Goal: Book appointment/travel/reservation

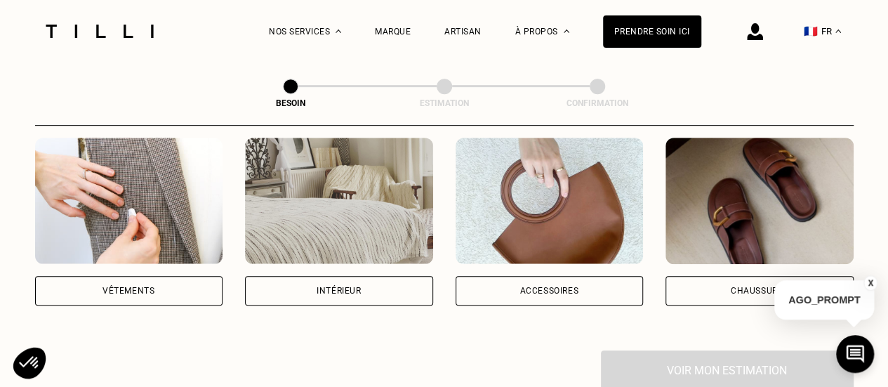
scroll to position [309, 0]
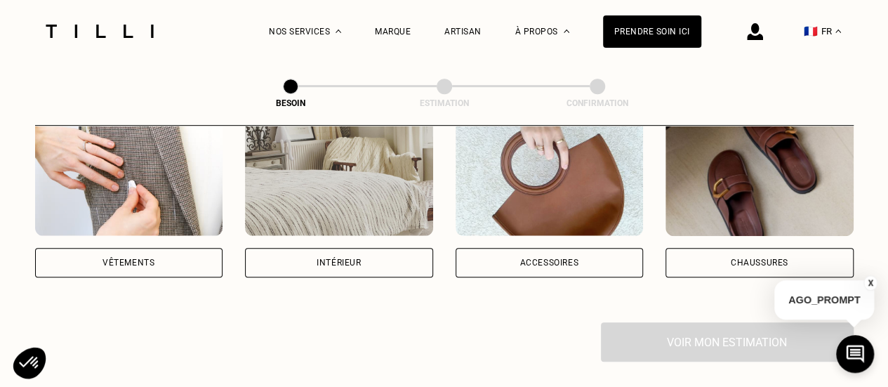
click at [311, 248] on div "Intérieur" at bounding box center [339, 262] width 188 height 29
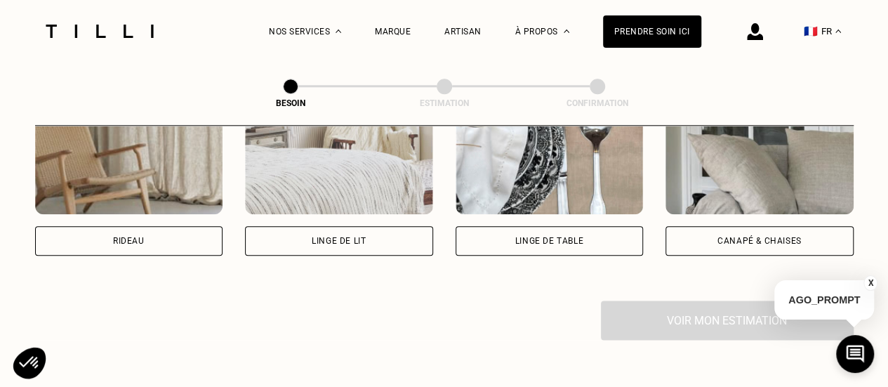
scroll to position [740, 0]
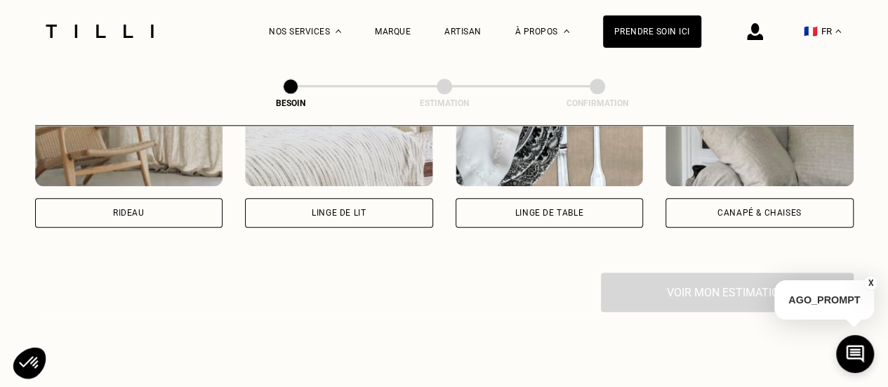
click at [124, 198] on div "Rideau" at bounding box center [129, 212] width 188 height 29
select select "FR"
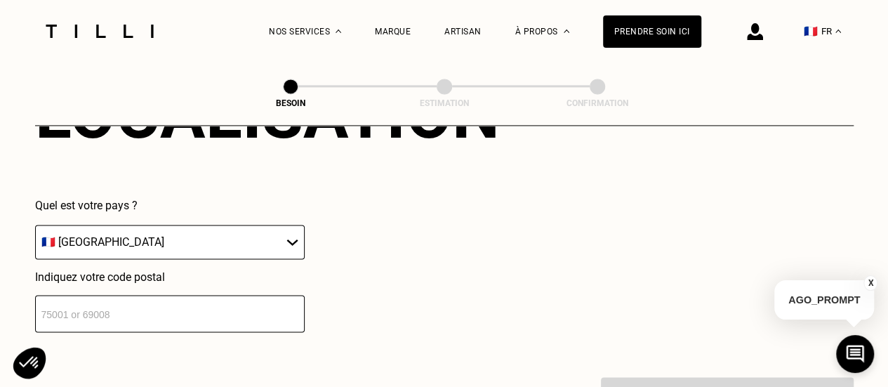
scroll to position [1010, 0]
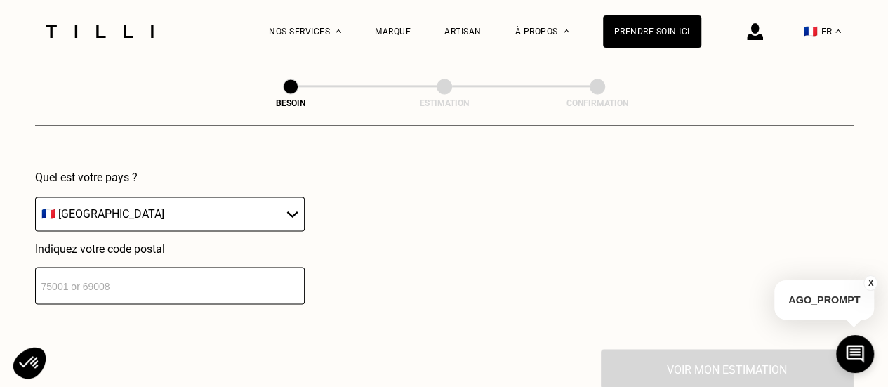
click at [47, 282] on input "number" at bounding box center [170, 285] width 270 height 37
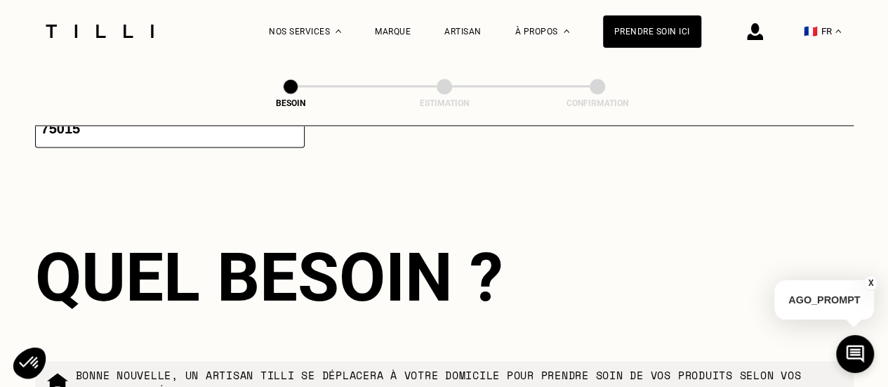
scroll to position [1191, 0]
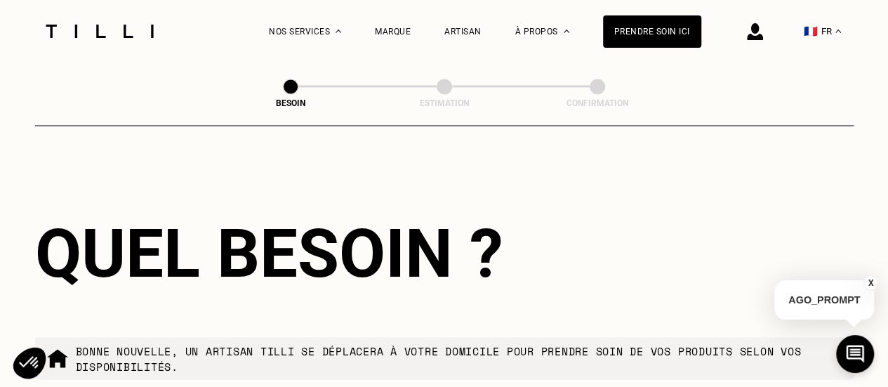
type input "75014"
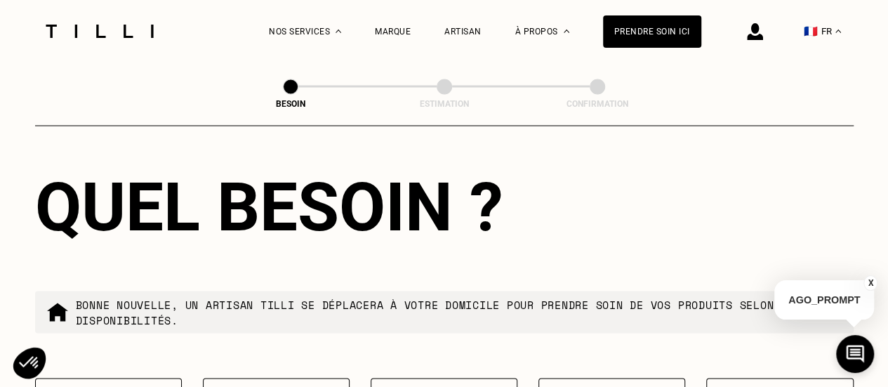
scroll to position [1330, 0]
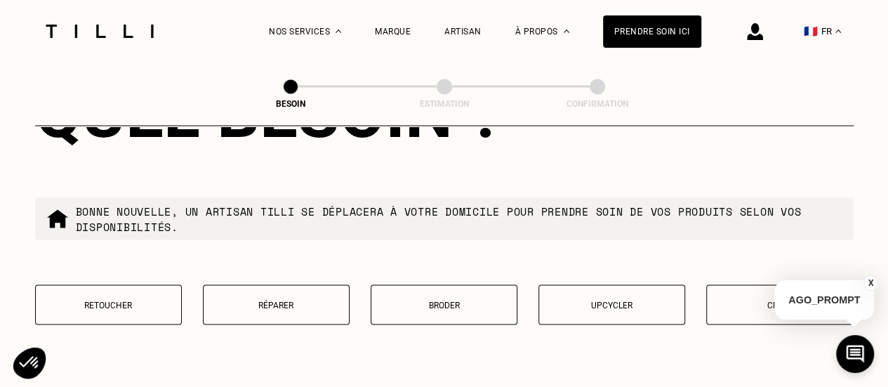
click at [275, 289] on button "Réparer" at bounding box center [276, 304] width 147 height 40
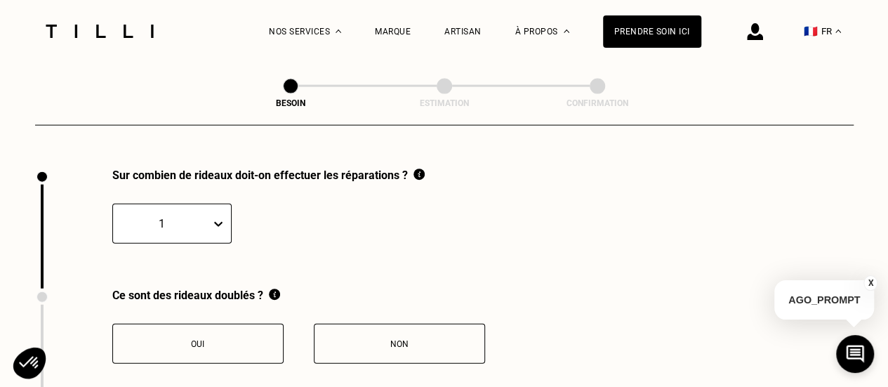
scroll to position [1551, 0]
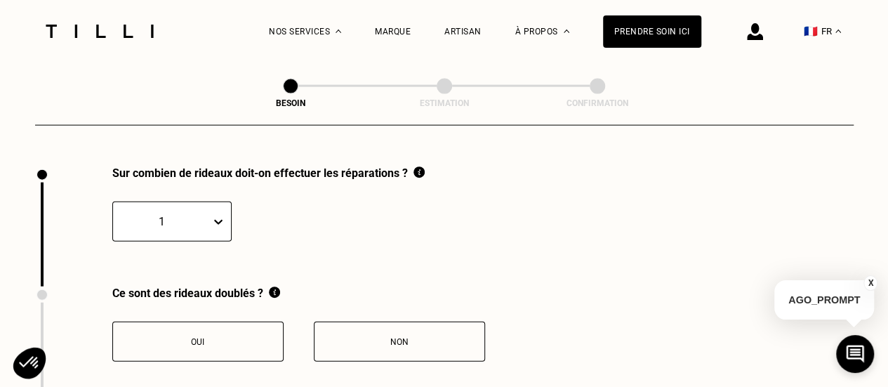
click at [199, 337] on div "Oui" at bounding box center [198, 342] width 156 height 10
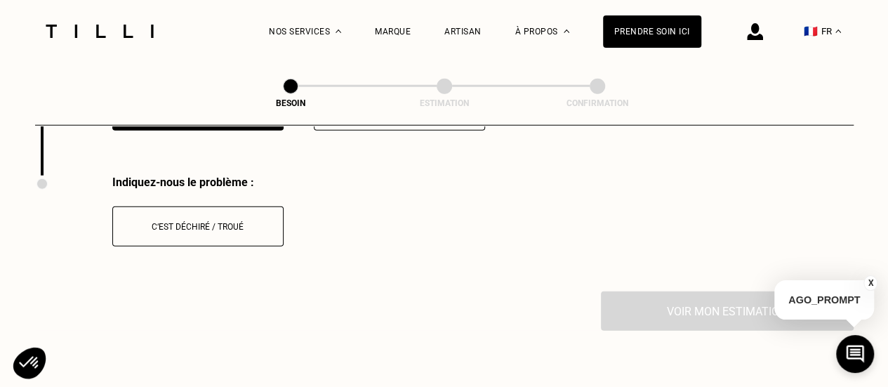
scroll to position [1791, 0]
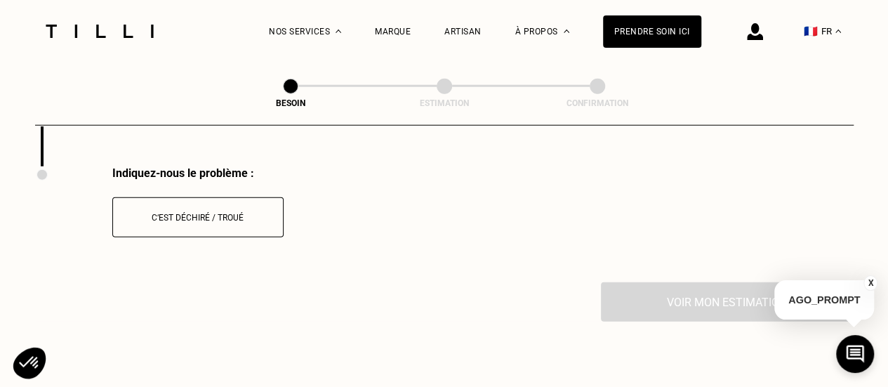
click at [194, 213] on div "C‘est déchiré / troué" at bounding box center [198, 218] width 156 height 10
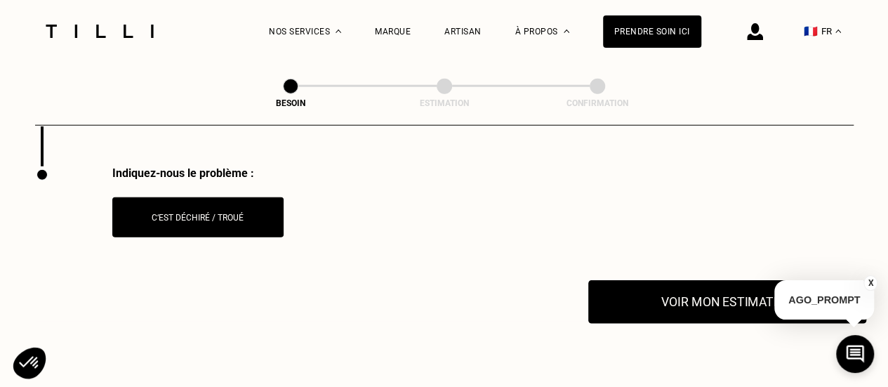
click at [674, 293] on button "Voir mon estimation" at bounding box center [727, 302] width 278 height 44
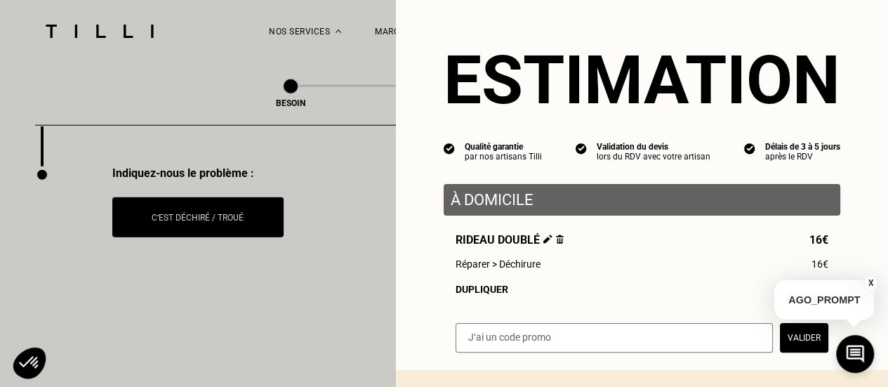
scroll to position [0, 0]
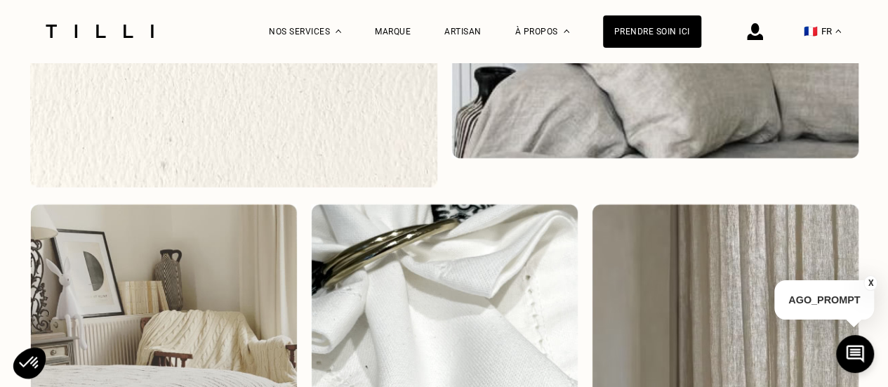
scroll to position [4497, 0]
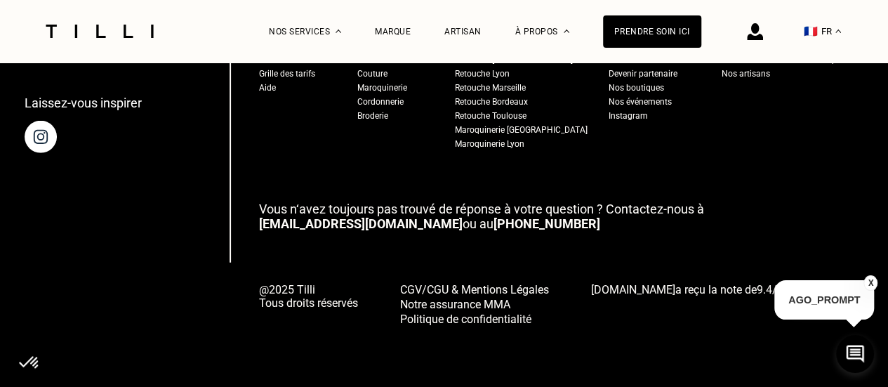
click at [872, 280] on button "X" at bounding box center [871, 282] width 14 height 15
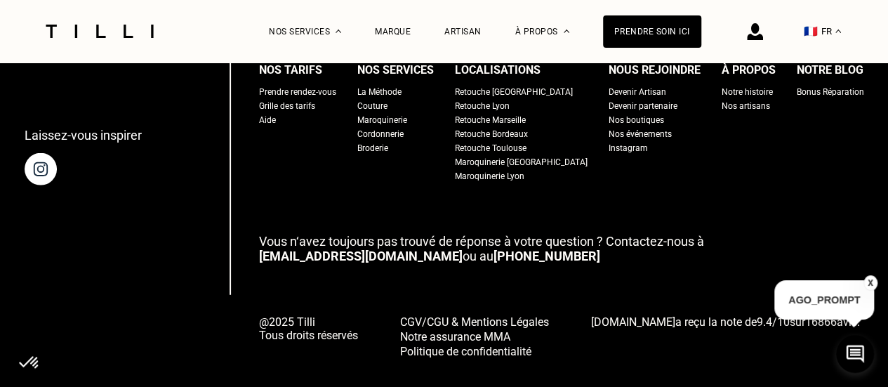
scroll to position [1799, 0]
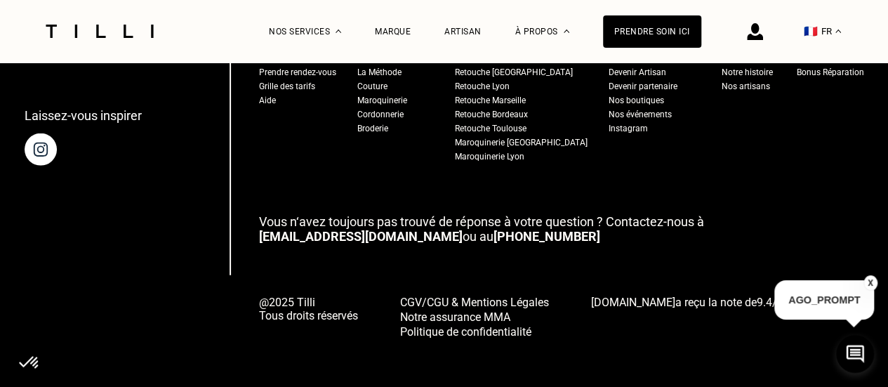
click at [385, 79] on div "Couture" at bounding box center [372, 86] width 30 height 14
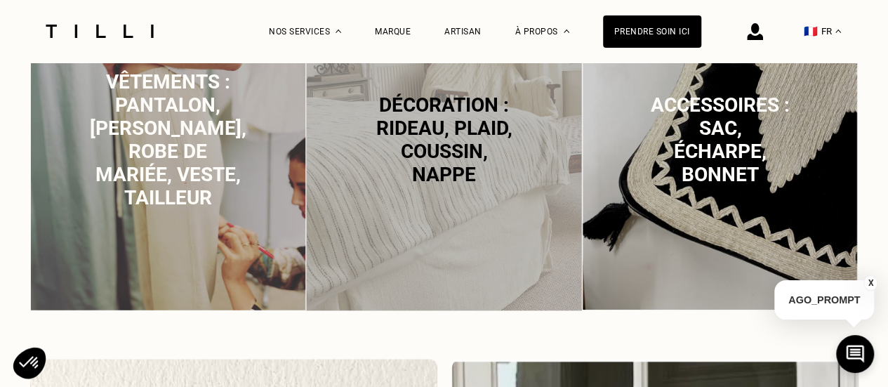
scroll to position [927, 0]
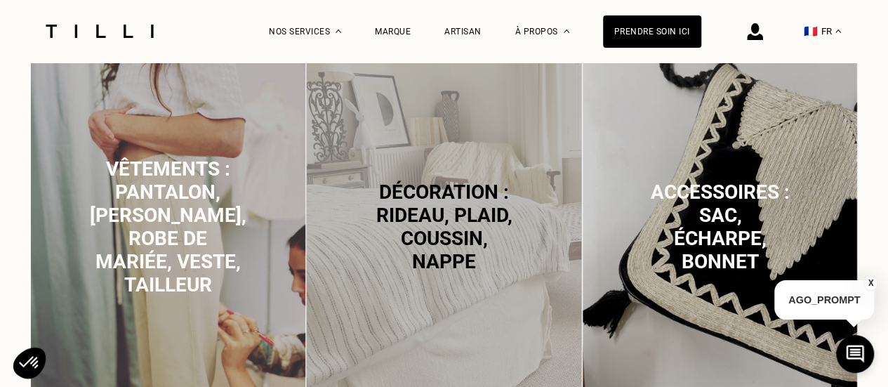
click at [435, 233] on span "Décoration : rideau, plaid, coussin, nappe" at bounding box center [444, 226] width 136 height 93
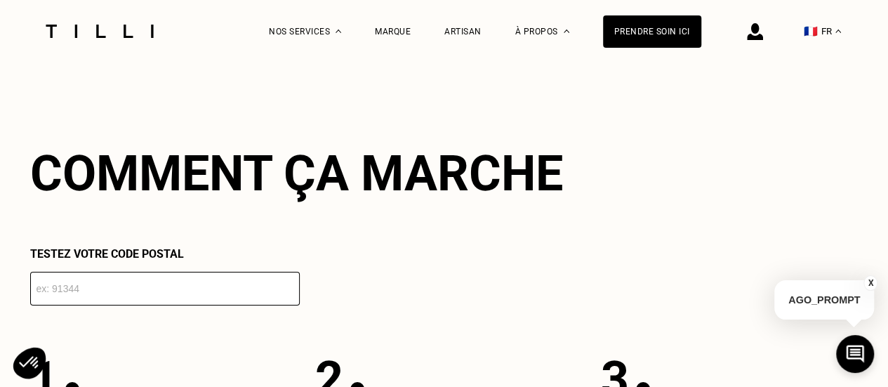
scroll to position [2443, 0]
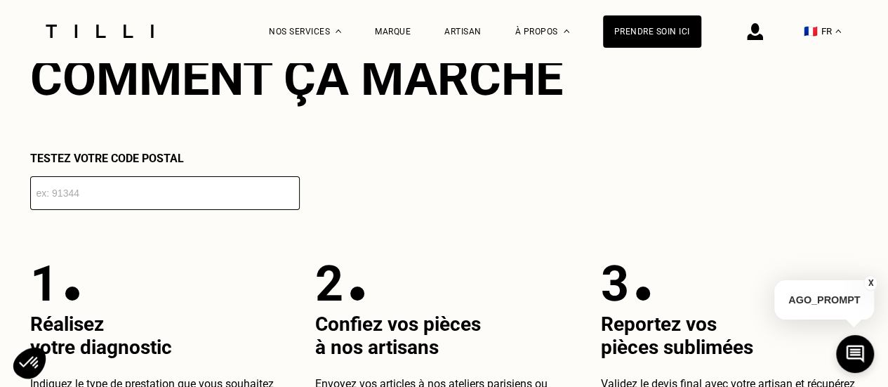
click at [60, 206] on input "number" at bounding box center [165, 193] width 270 height 34
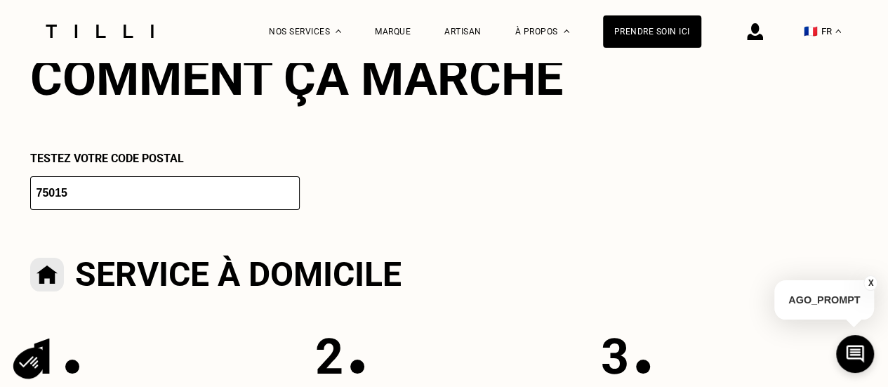
type input "75014"
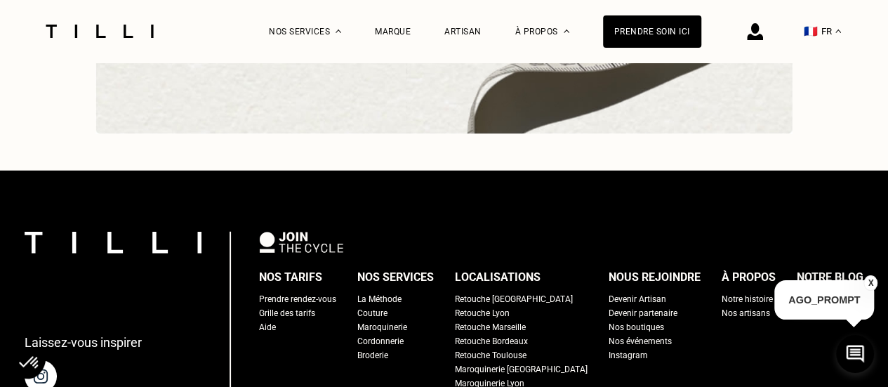
scroll to position [4603, 0]
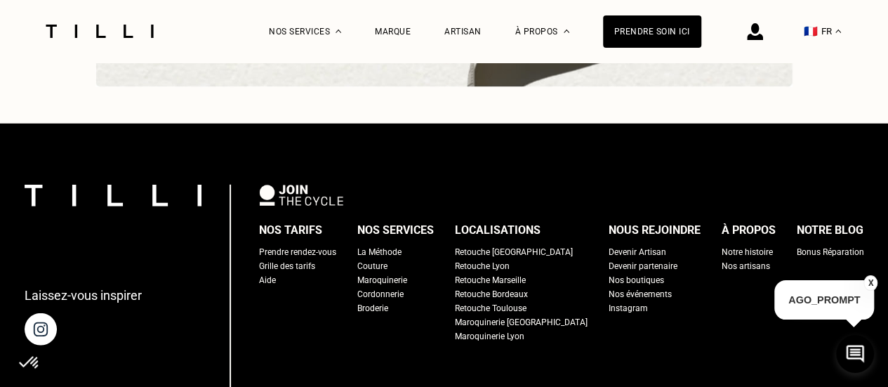
click at [512, 259] on div "Retouche [GEOGRAPHIC_DATA]" at bounding box center [514, 252] width 118 height 14
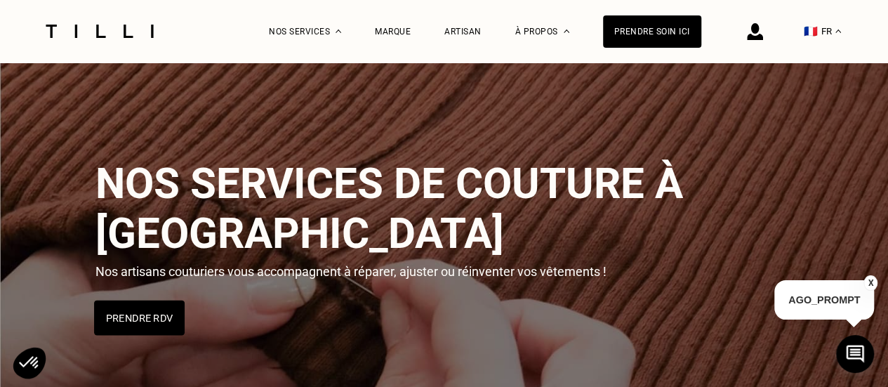
click at [118, 300] on button "Prendre RDV" at bounding box center [139, 317] width 91 height 35
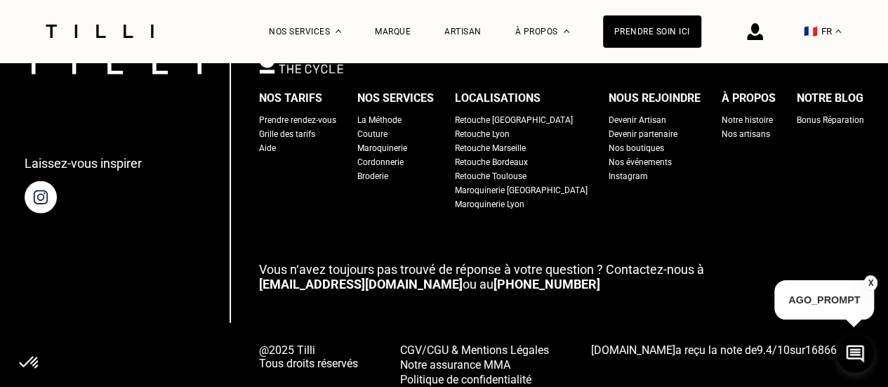
scroll to position [1779, 0]
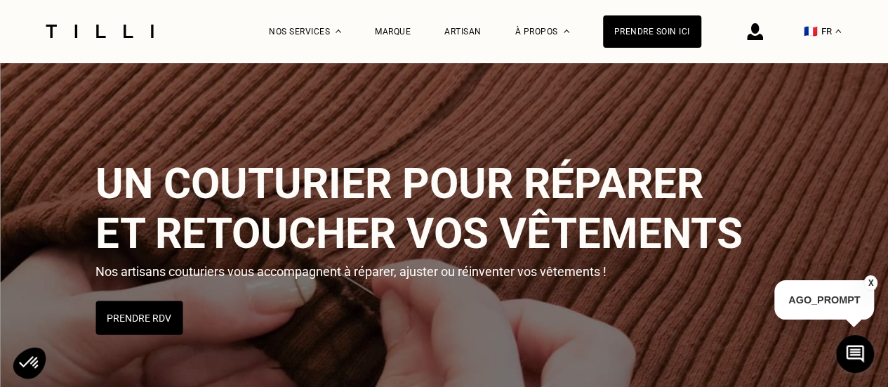
scroll to position [4497, 0]
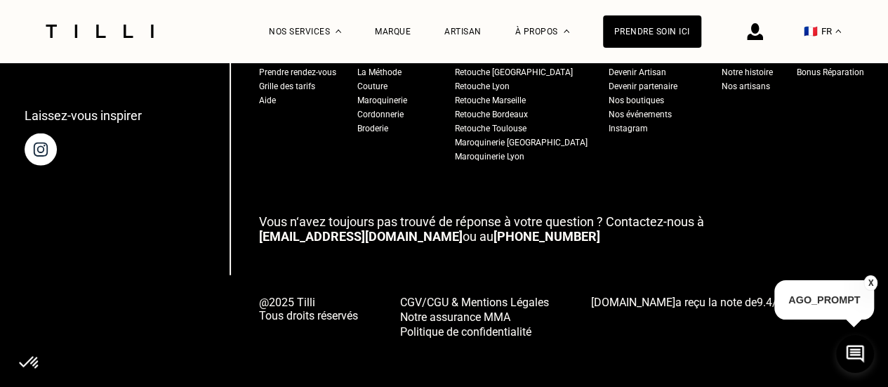
scroll to position [1580, 0]
